Goal: Task Accomplishment & Management: Manage account settings

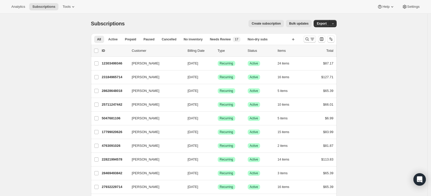
click at [307, 39] on icon "Search and filter results" at bounding box center [307, 38] width 5 height 5
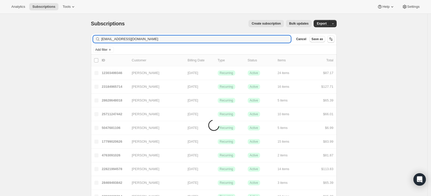
type input "[EMAIL_ADDRESS][DOMAIN_NAME]"
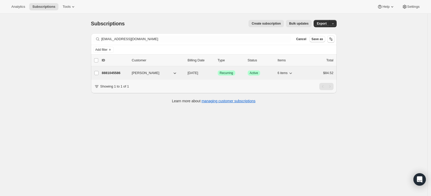
click at [116, 71] on p "8881045586" at bounding box center [115, 72] width 26 height 5
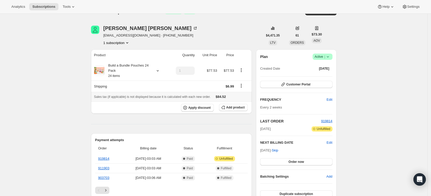
scroll to position [12, 0]
click at [230, 107] on span "Add product" at bounding box center [235, 107] width 18 height 4
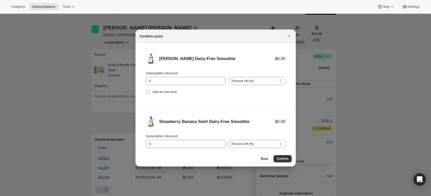
click at [159, 90] on span "Add as one-time" at bounding box center [165, 92] width 25 height 4
click at [150, 90] on input "Add as one-time" at bounding box center [148, 92] width 4 height 4
checkbox input "true"
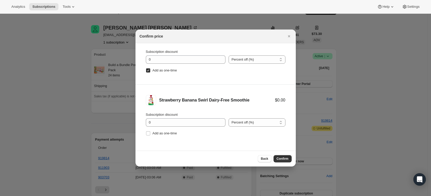
click at [163, 138] on li "Strawberry Banana Swirl Dairy-Free Smoothie $0.00 Subscription discount 0 Perce…" at bounding box center [216, 116] width 160 height 63
click at [163, 134] on span "Add as one-time" at bounding box center [165, 133] width 25 height 4
click at [150, 134] on input "Add as one-time" at bounding box center [148, 133] width 4 height 4
checkbox input "true"
click at [287, 158] on span "Confirm" at bounding box center [283, 159] width 12 height 4
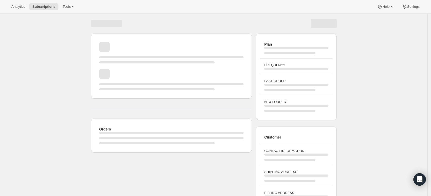
scroll to position [12, 0]
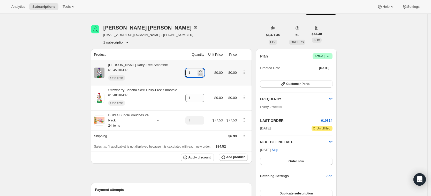
click at [203, 72] on icon at bounding box center [200, 74] width 5 height 5
click at [203, 70] on icon at bounding box center [200, 71] width 5 height 5
type input "3"
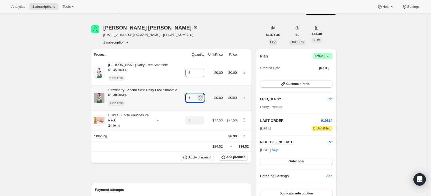
click at [203, 96] on icon at bounding box center [200, 96] width 5 height 5
type input "3"
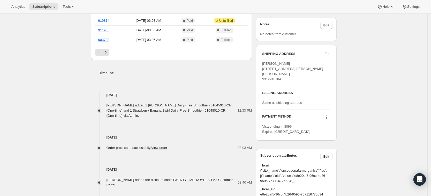
scroll to position [0, 0]
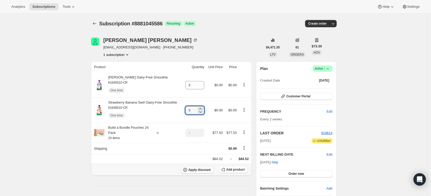
click at [188, 171] on icon "button" at bounding box center [185, 169] width 5 height 5
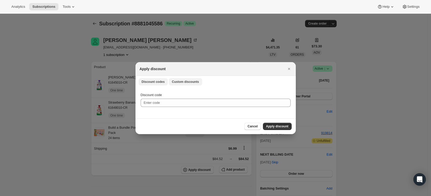
click at [186, 83] on span "Custom discounts" at bounding box center [185, 82] width 27 height 4
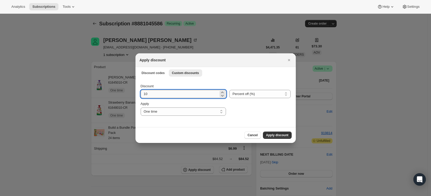
click at [169, 94] on input "10" at bounding box center [180, 94] width 78 height 8
type input "1"
type input "30"
click at [279, 135] on span "Apply discount" at bounding box center [277, 135] width 23 height 4
type input "1"
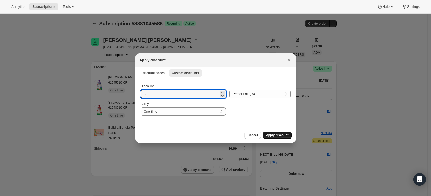
type input "1"
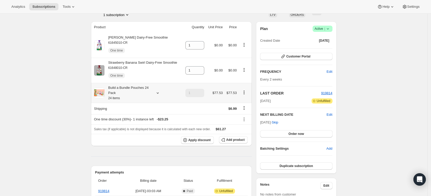
scroll to position [40, 0]
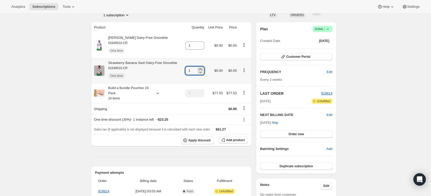
click at [203, 69] on icon at bounding box center [200, 68] width 5 height 5
type input "3"
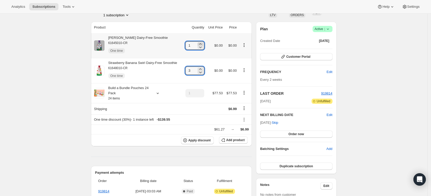
click at [203, 43] on icon at bounding box center [200, 43] width 5 height 5
type input "3"
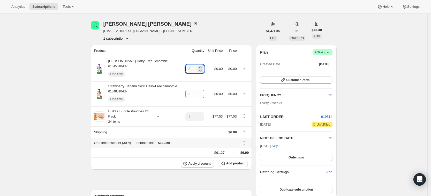
scroll to position [18, 0]
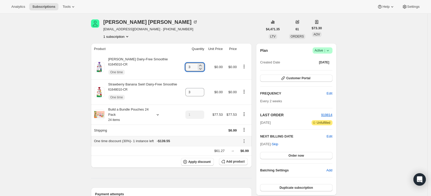
click at [246, 141] on icon at bounding box center [244, 140] width 5 height 5
click at [245, 149] on span "Edit" at bounding box center [243, 151] width 6 height 4
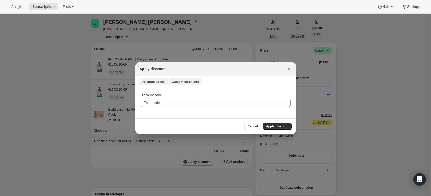
click at [184, 83] on span "Custom discounts" at bounding box center [185, 82] width 27 height 4
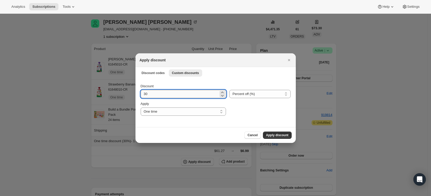
click at [154, 90] on input "30" at bounding box center [180, 94] width 78 height 8
type input "3"
type input "25"
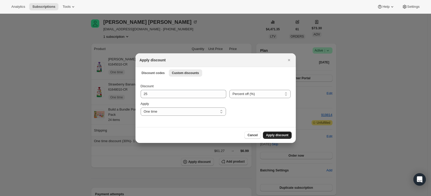
click at [272, 136] on span "Apply discount" at bounding box center [277, 135] width 23 height 4
type input "1"
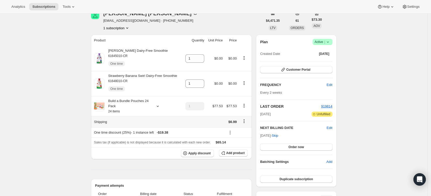
scroll to position [12, 0]
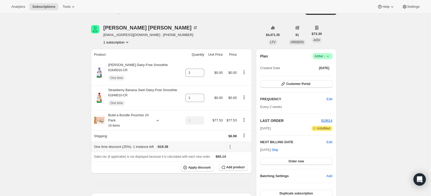
click at [231, 146] on icon at bounding box center [230, 146] width 1 height 1
click at [236, 156] on span "Edit" at bounding box center [236, 156] width 6 height 4
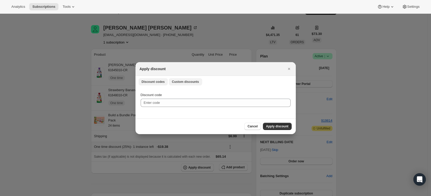
click at [186, 83] on span "Custom discounts" at bounding box center [185, 82] width 27 height 4
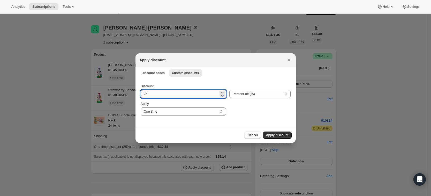
click at [158, 97] on input "25" at bounding box center [180, 94] width 78 height 8
type input "2"
type input "30"
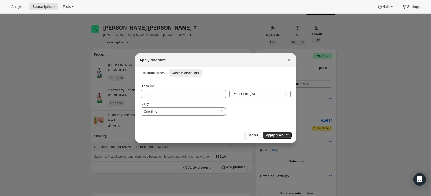
click at [257, 137] on button "Cancel" at bounding box center [253, 134] width 16 height 7
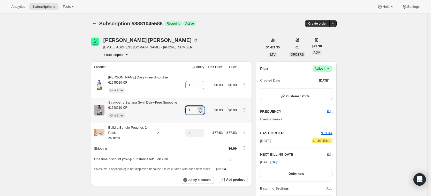
click at [203, 108] on icon at bounding box center [200, 108] width 5 height 5
type input "3"
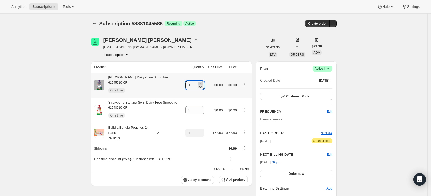
click at [203, 83] on icon at bounding box center [200, 83] width 5 height 5
type input "3"
click at [203, 83] on icon at bounding box center [200, 83] width 5 height 5
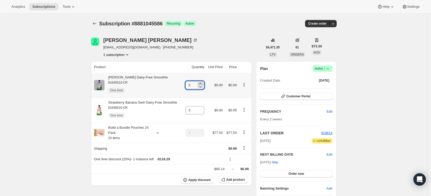
click at [203, 83] on icon at bounding box center [200, 83] width 5 height 5
type input "6"
